Goal: Use online tool/utility: Use online tool/utility

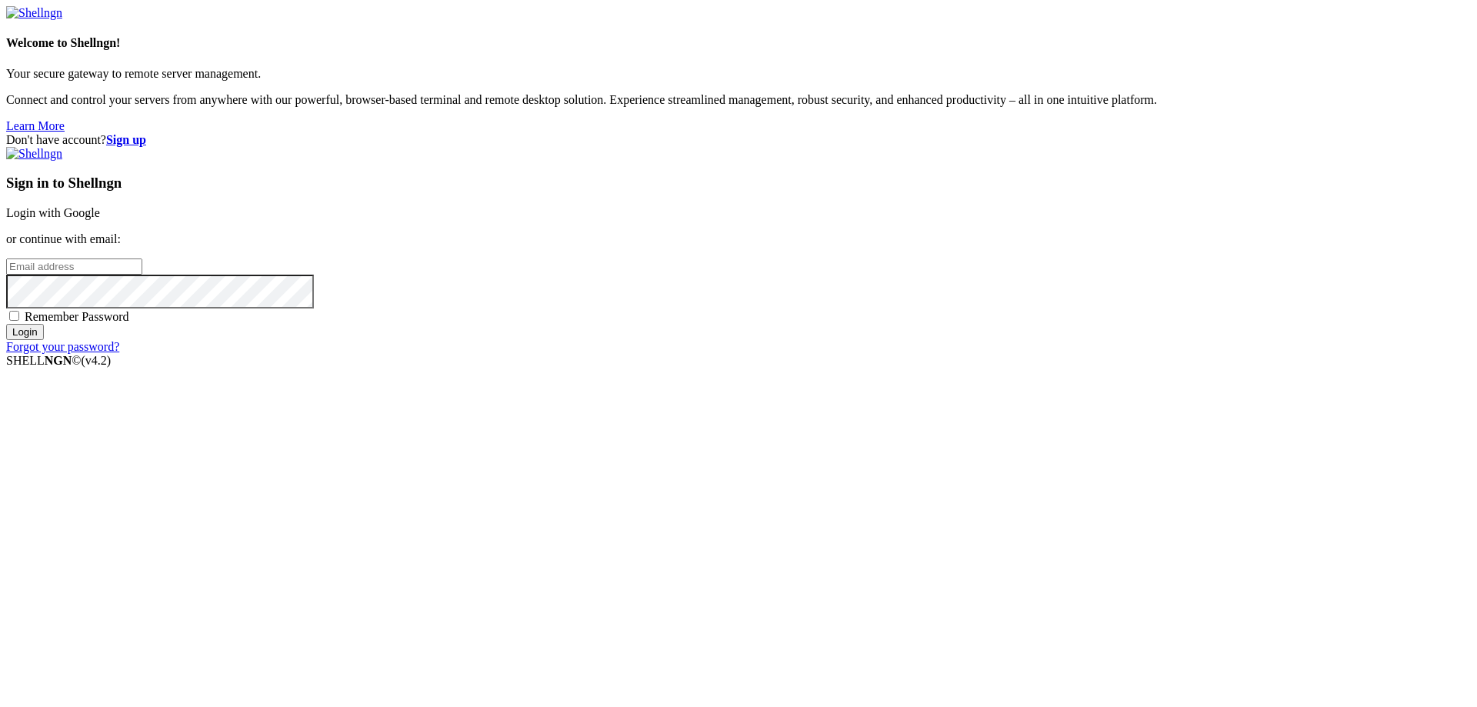
type input "[EMAIL_ADDRESS][DOMAIN_NAME]"
click at [44, 340] on input "Login" at bounding box center [25, 332] width 38 height 16
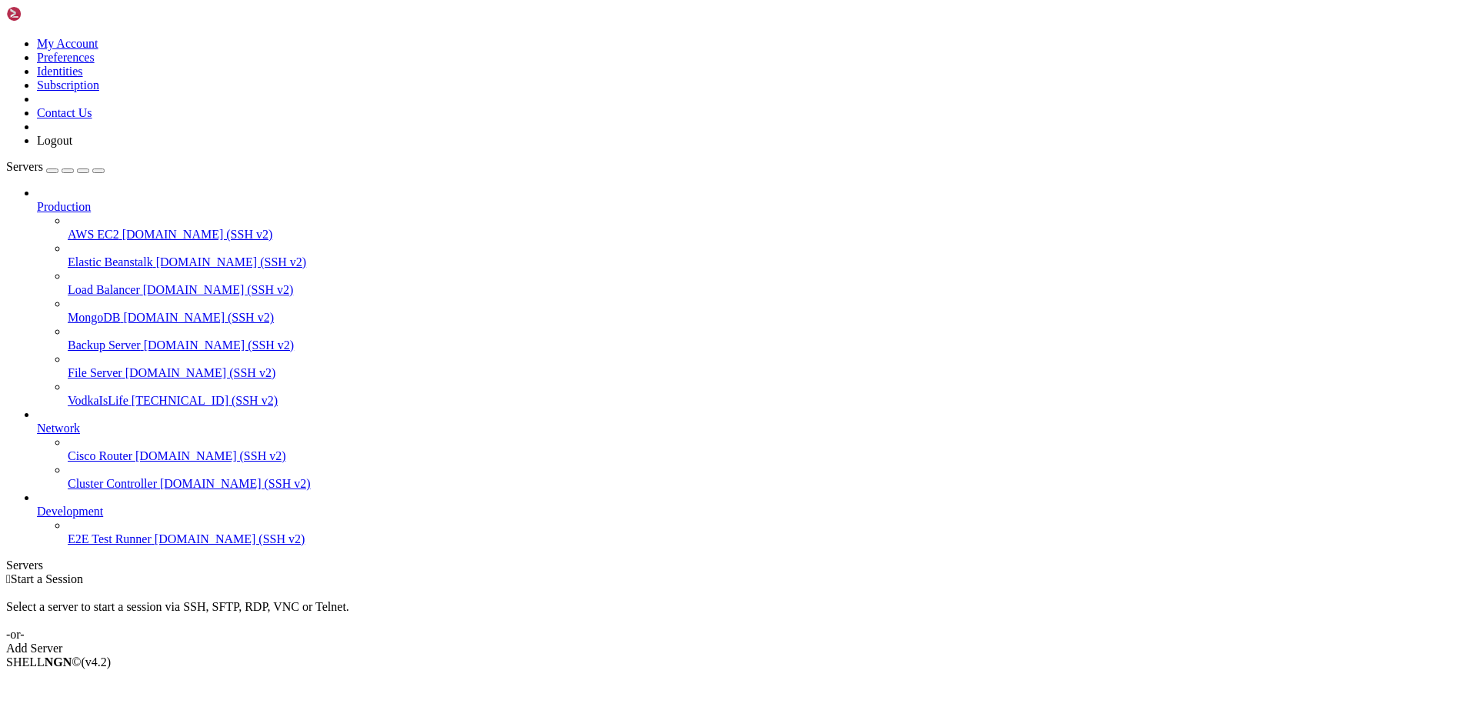
click at [68, 394] on link "VodkaIsLife [TECHNICAL_ID] (SSH v2)" at bounding box center [769, 401] width 1403 height 14
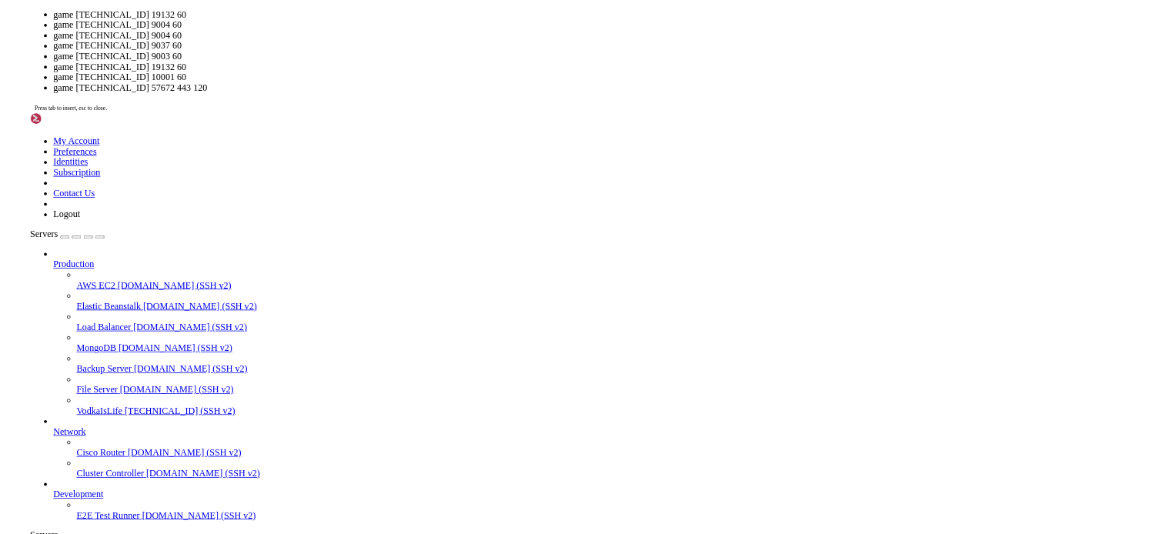
scroll to position [7, 2]
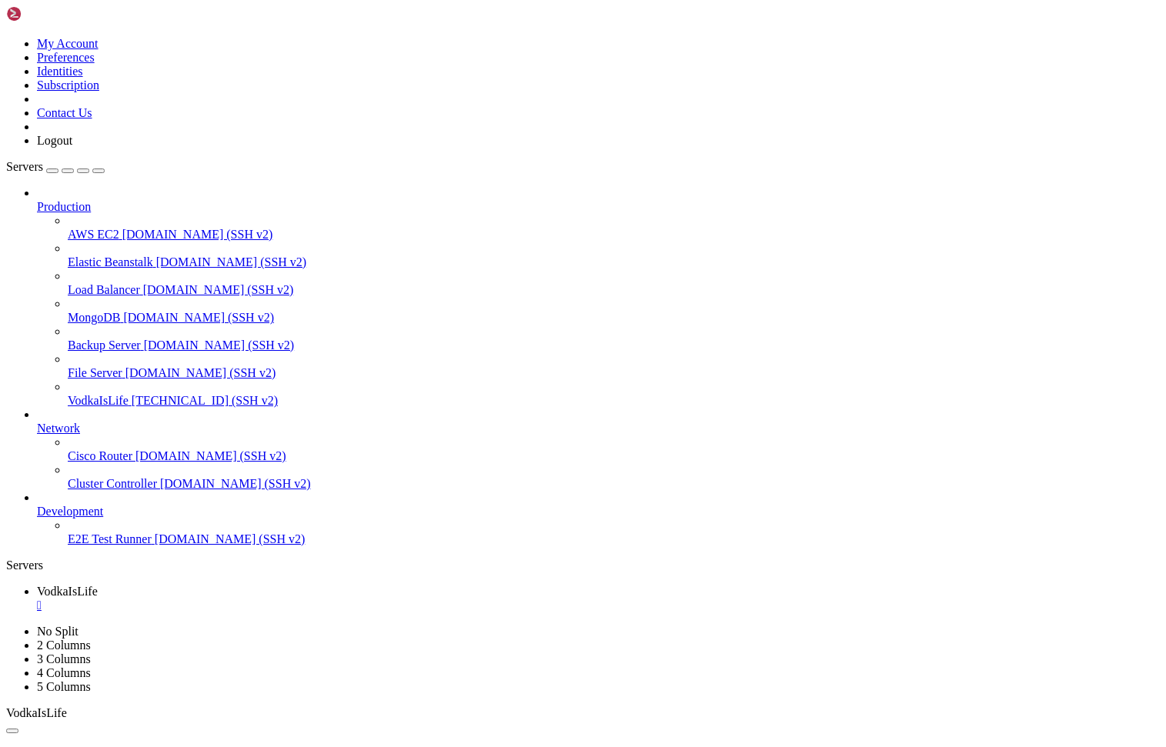
drag, startPoint x: 205, startPoint y: 1136, endPoint x: 392, endPoint y: 1215, distance: 202.4
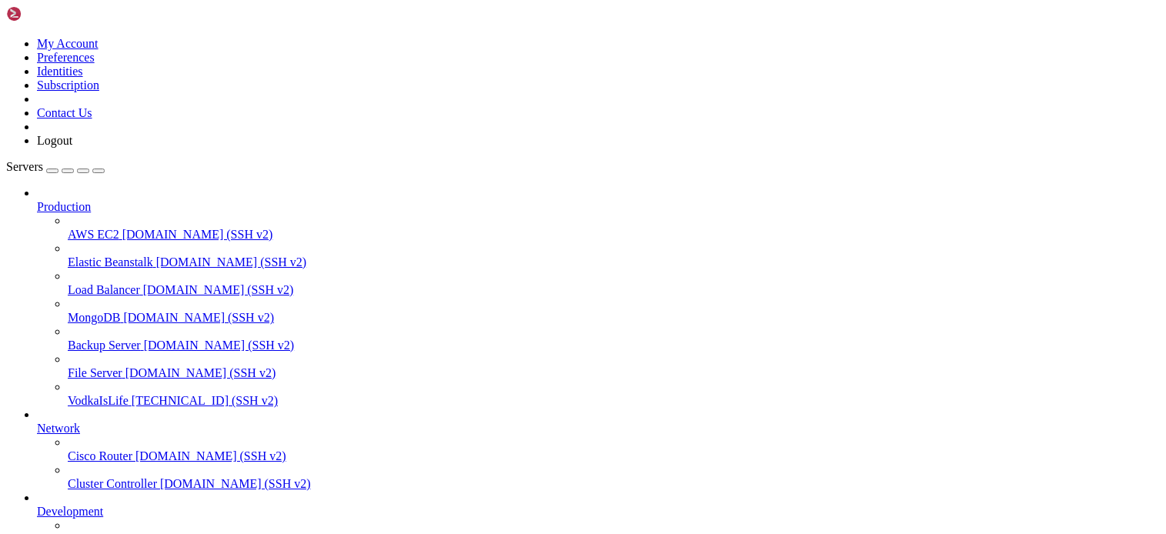
drag, startPoint x: 200, startPoint y: 1135, endPoint x: 388, endPoint y: 1206, distance: 200.6
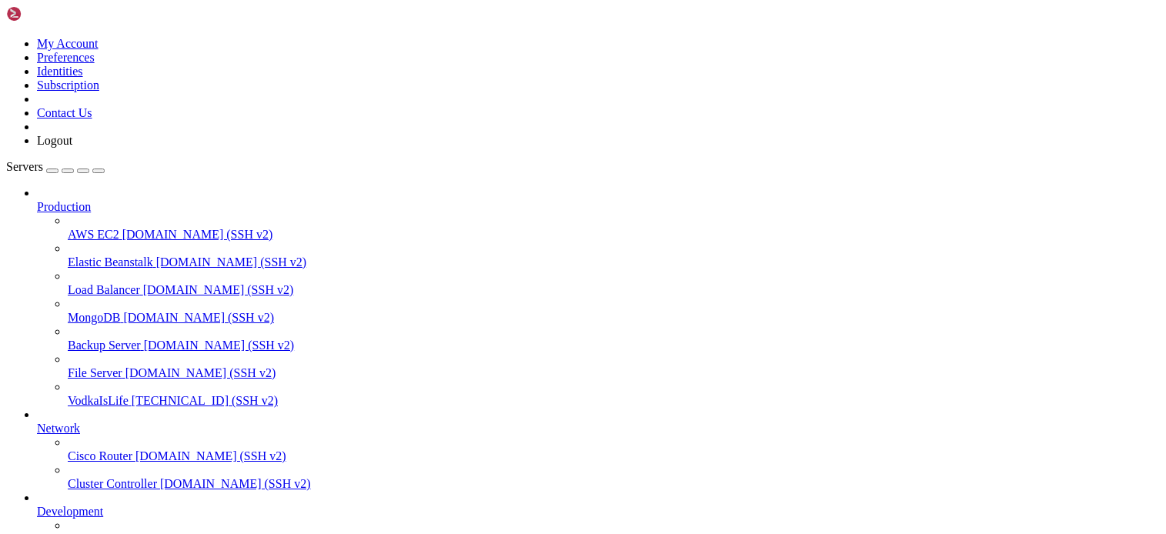
scroll to position [13, 0]
drag, startPoint x: 393, startPoint y: 490, endPoint x: 200, endPoint y: 418, distance: 206.2
drag, startPoint x: 164, startPoint y: 1273, endPoint x: 196, endPoint y: 1277, distance: 32.6
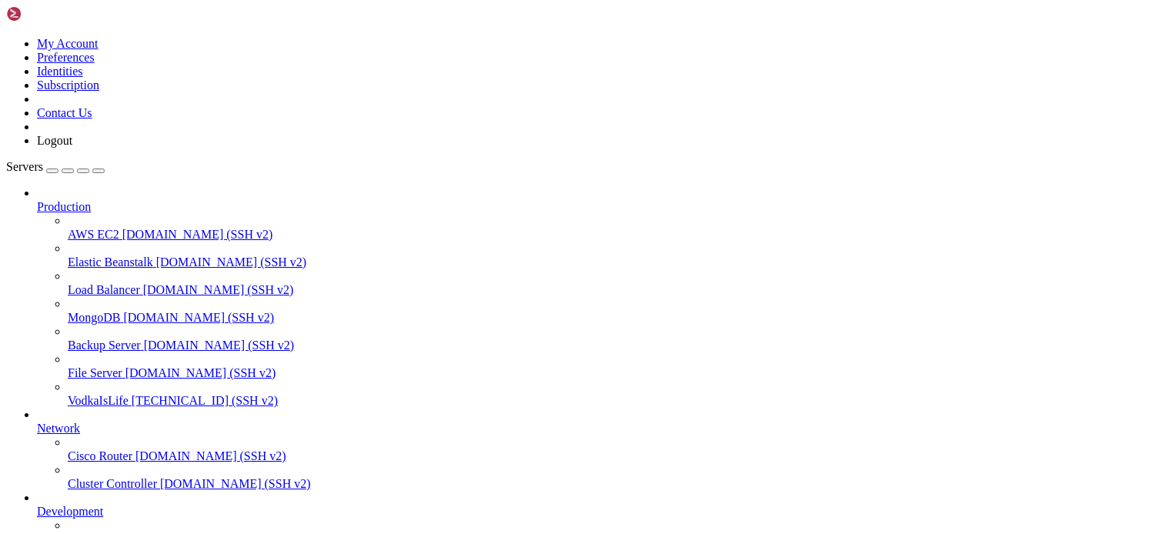
drag, startPoint x: 111, startPoint y: 1146, endPoint x: 112, endPoint y: 1134, distance: 12.4
drag, startPoint x: 65, startPoint y: 1236, endPoint x: 70, endPoint y: 1229, distance: 8.8
